Goal: Information Seeking & Learning: Learn about a topic

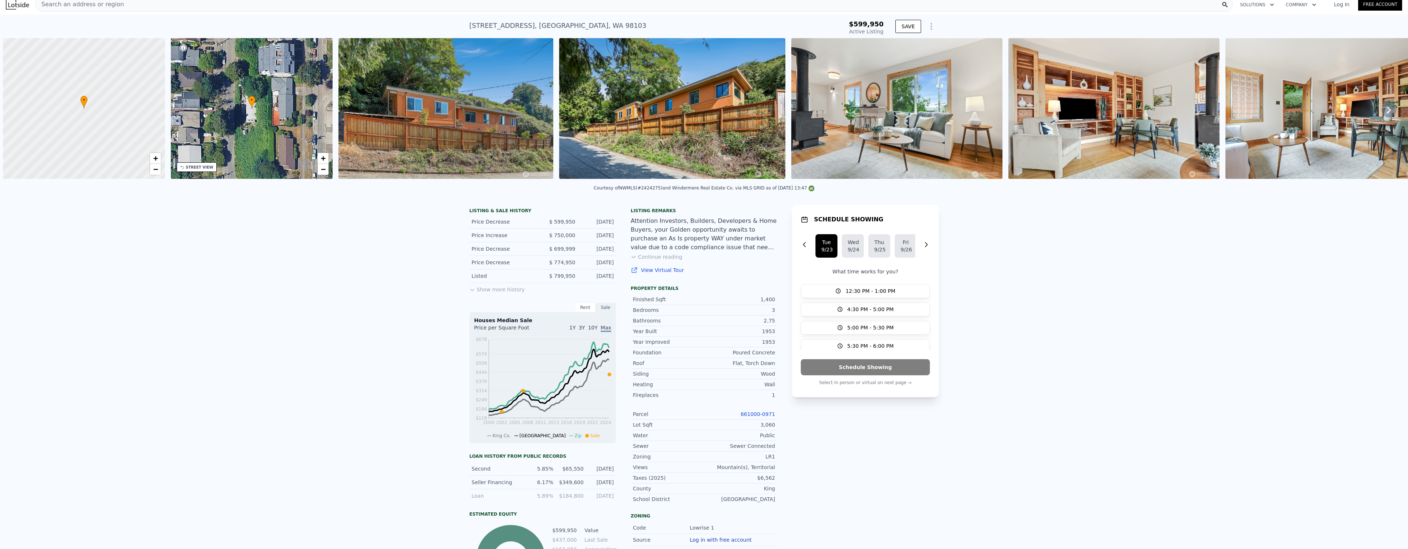
scroll to position [0, 3]
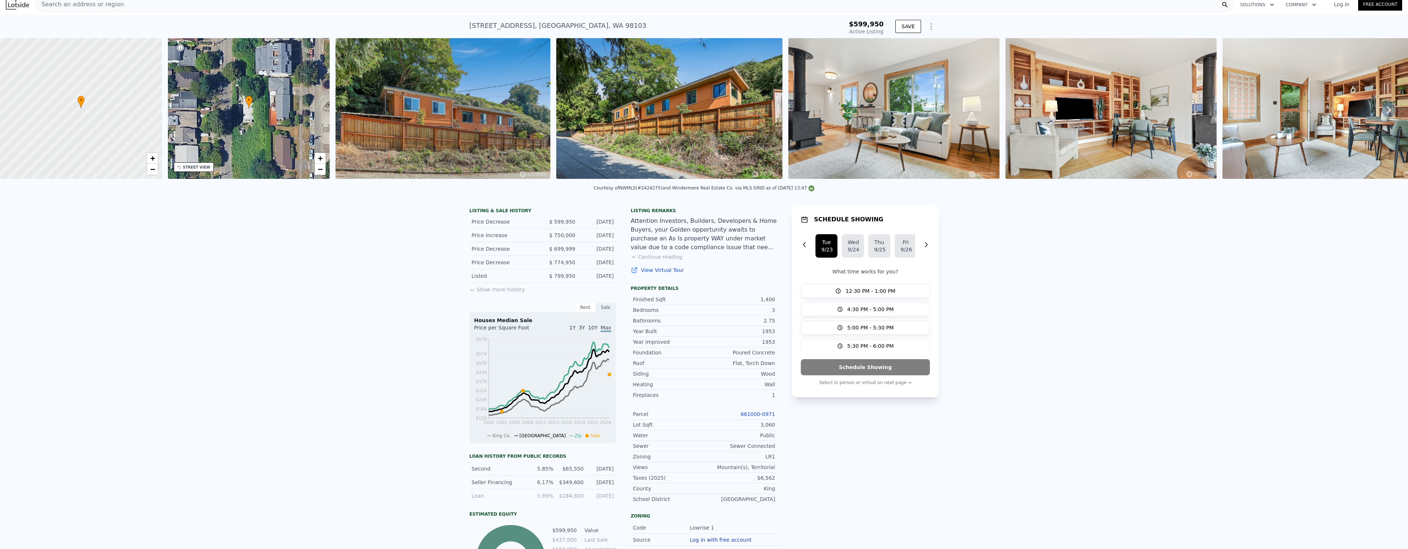
click at [405, 250] on div "LISTING & SALE HISTORY Price Decrease $ 599,950 [DATE] Price Increase $ 750,000…" at bounding box center [704, 437] width 1408 height 476
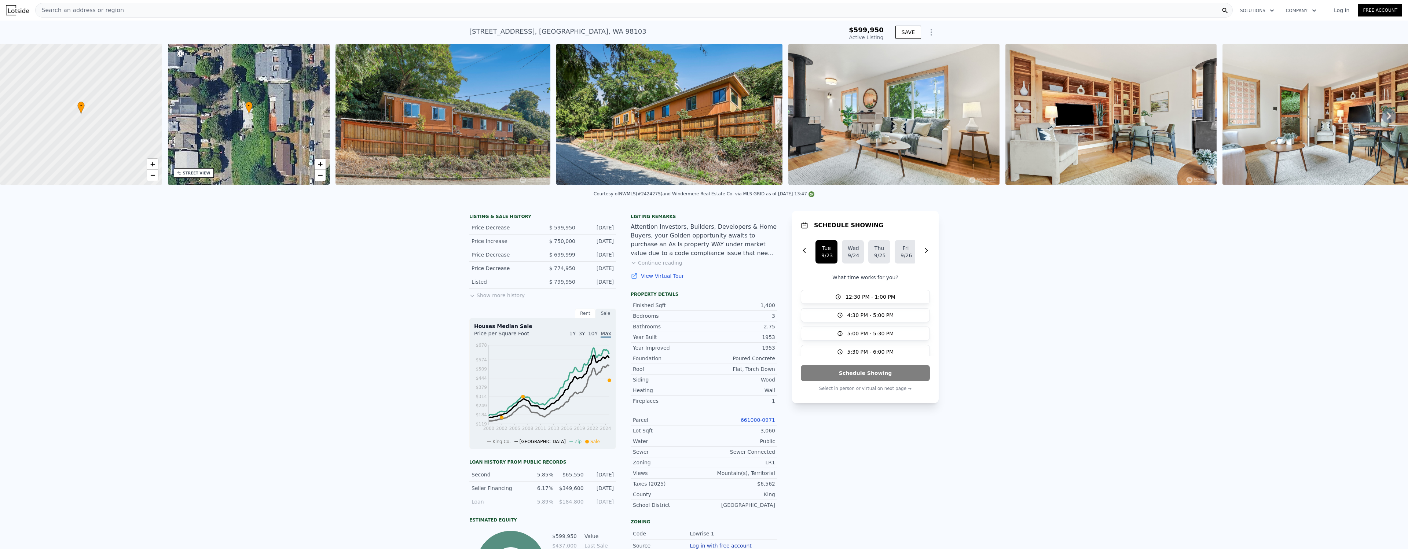
click at [174, 11] on div "Search an address or region" at bounding box center [633, 10] width 1197 height 15
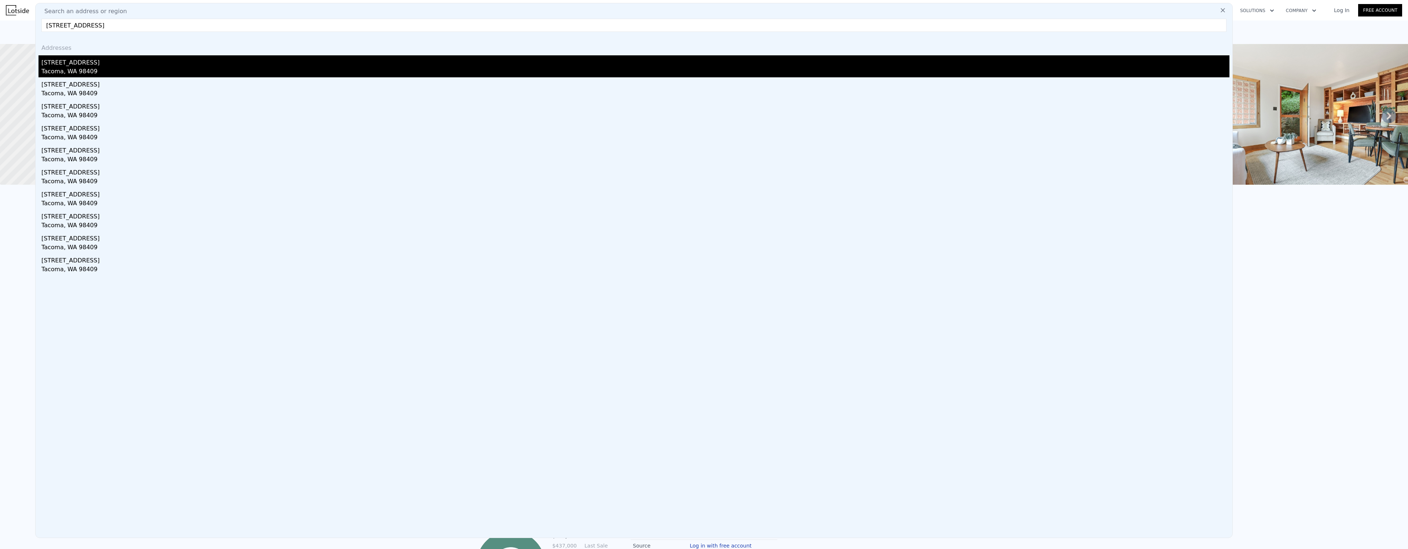
type input "[STREET_ADDRESS]"
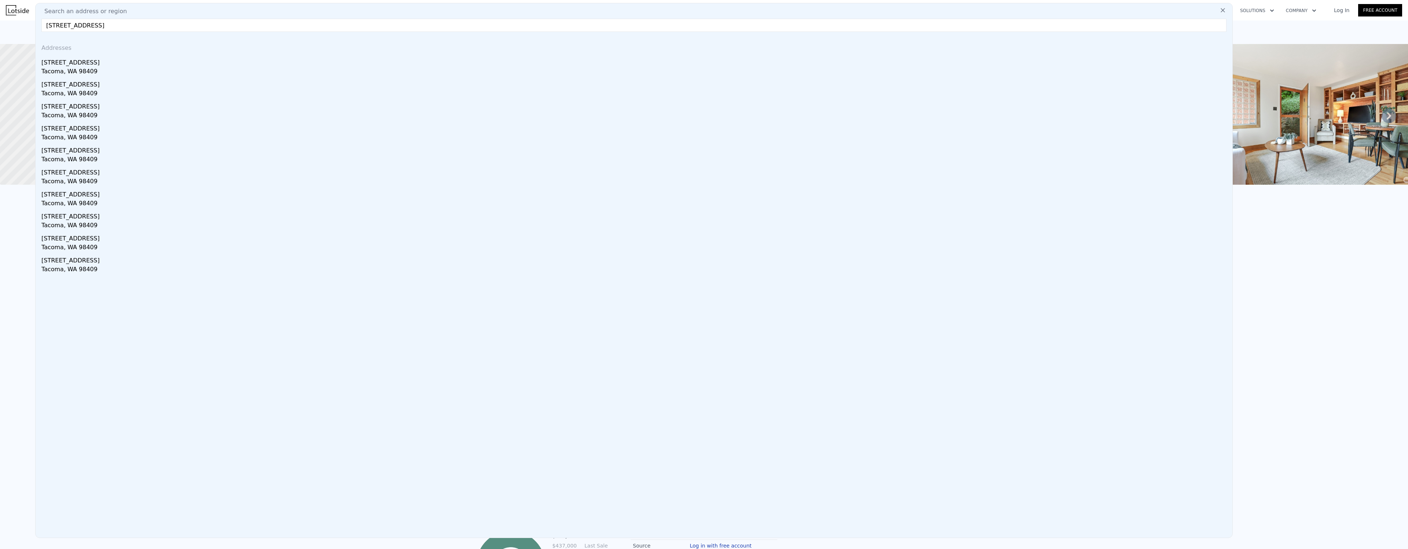
click at [71, 64] on div "[STREET_ADDRESS]" at bounding box center [635, 61] width 1188 height 12
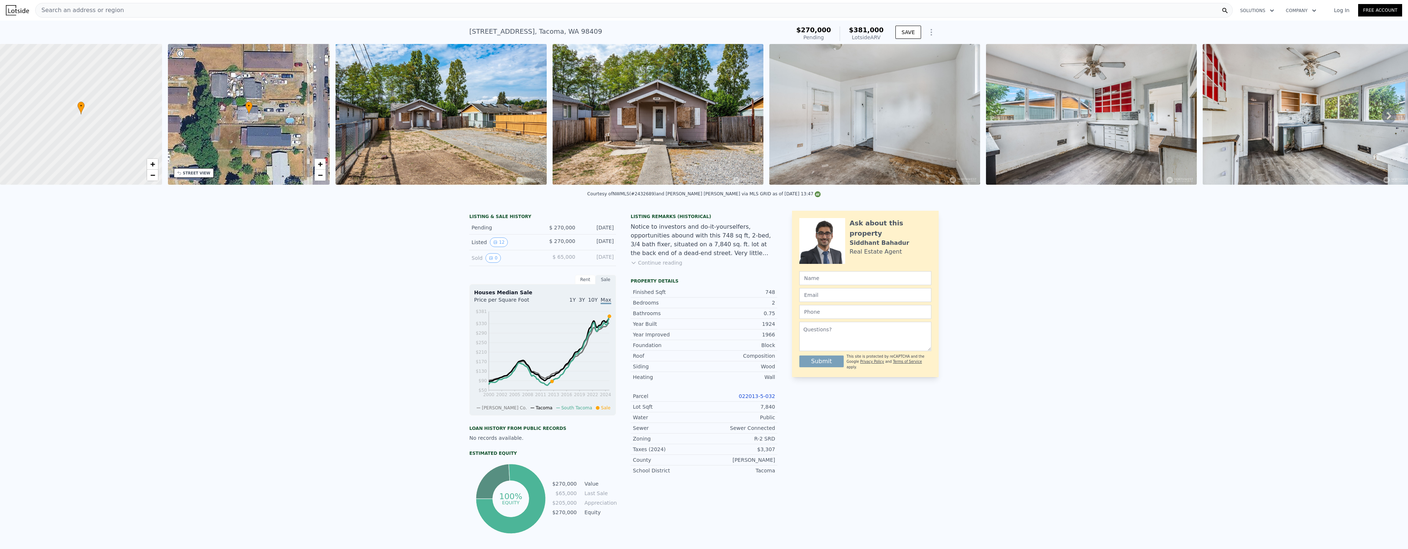
click at [661, 130] on img at bounding box center [657, 114] width 211 height 141
click at [148, 11] on div "Search an address or region" at bounding box center [633, 10] width 1197 height 15
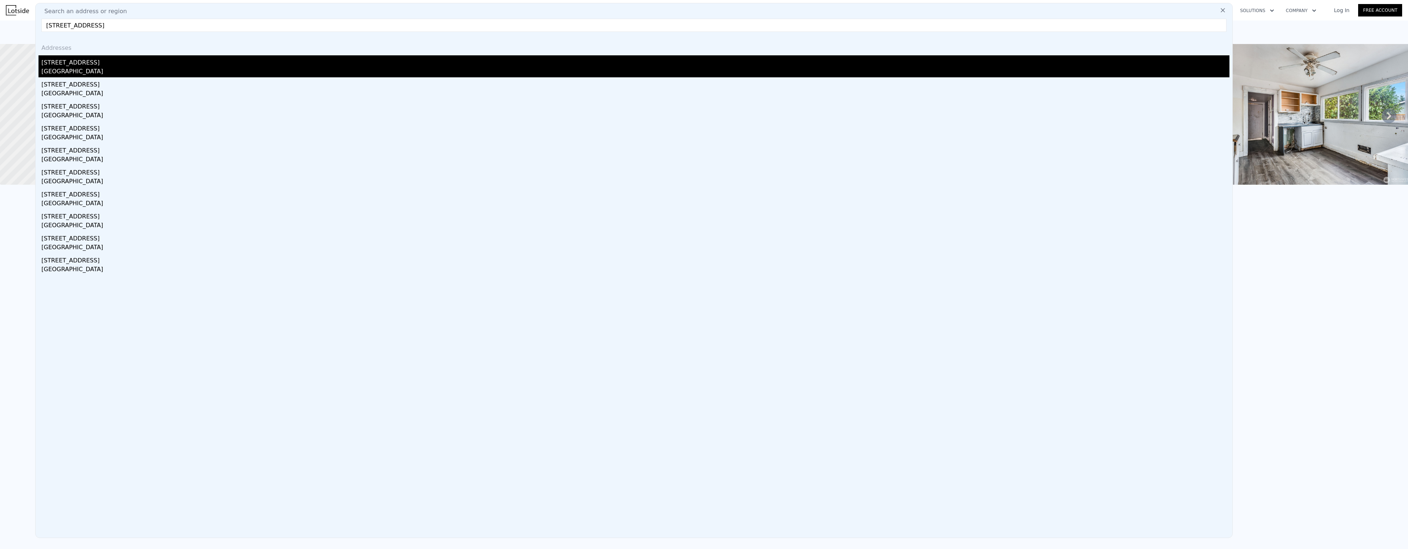
type input "[STREET_ADDRESS]"
click at [74, 66] on div "[STREET_ADDRESS]" at bounding box center [635, 61] width 1188 height 12
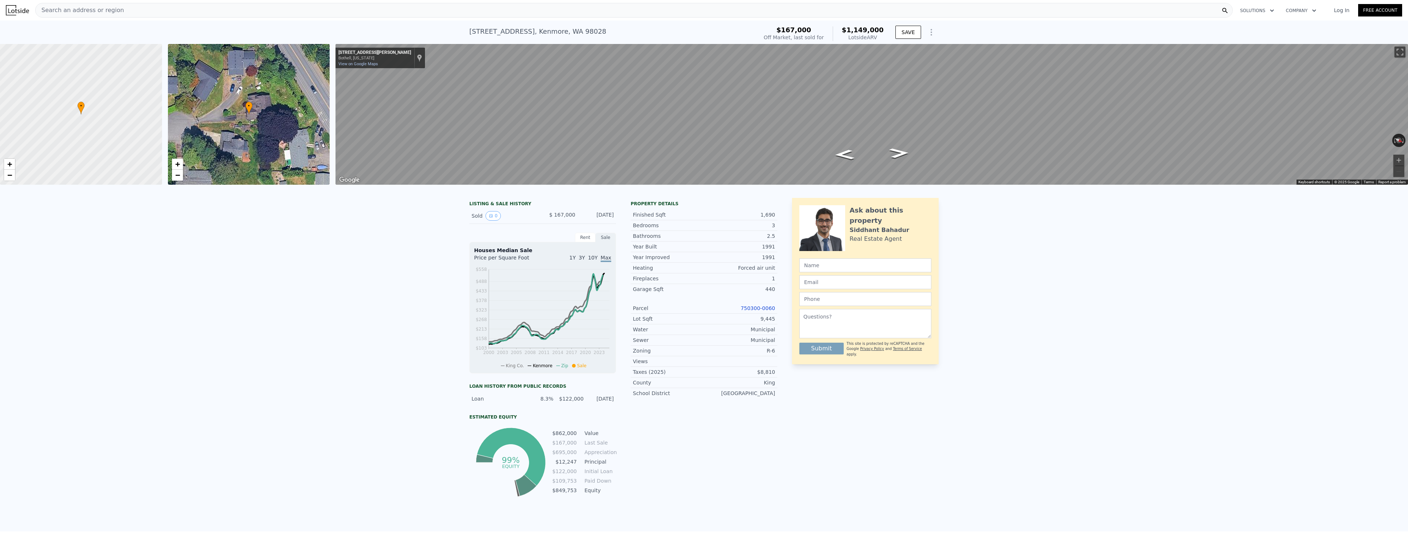
click at [978, 230] on div "LISTING & SALE HISTORY Sold 0 $ 167,000 [DATE] Rent Sale Rent over time Price p…" at bounding box center [704, 361] width 1408 height 339
